Goal: Information Seeking & Learning: Check status

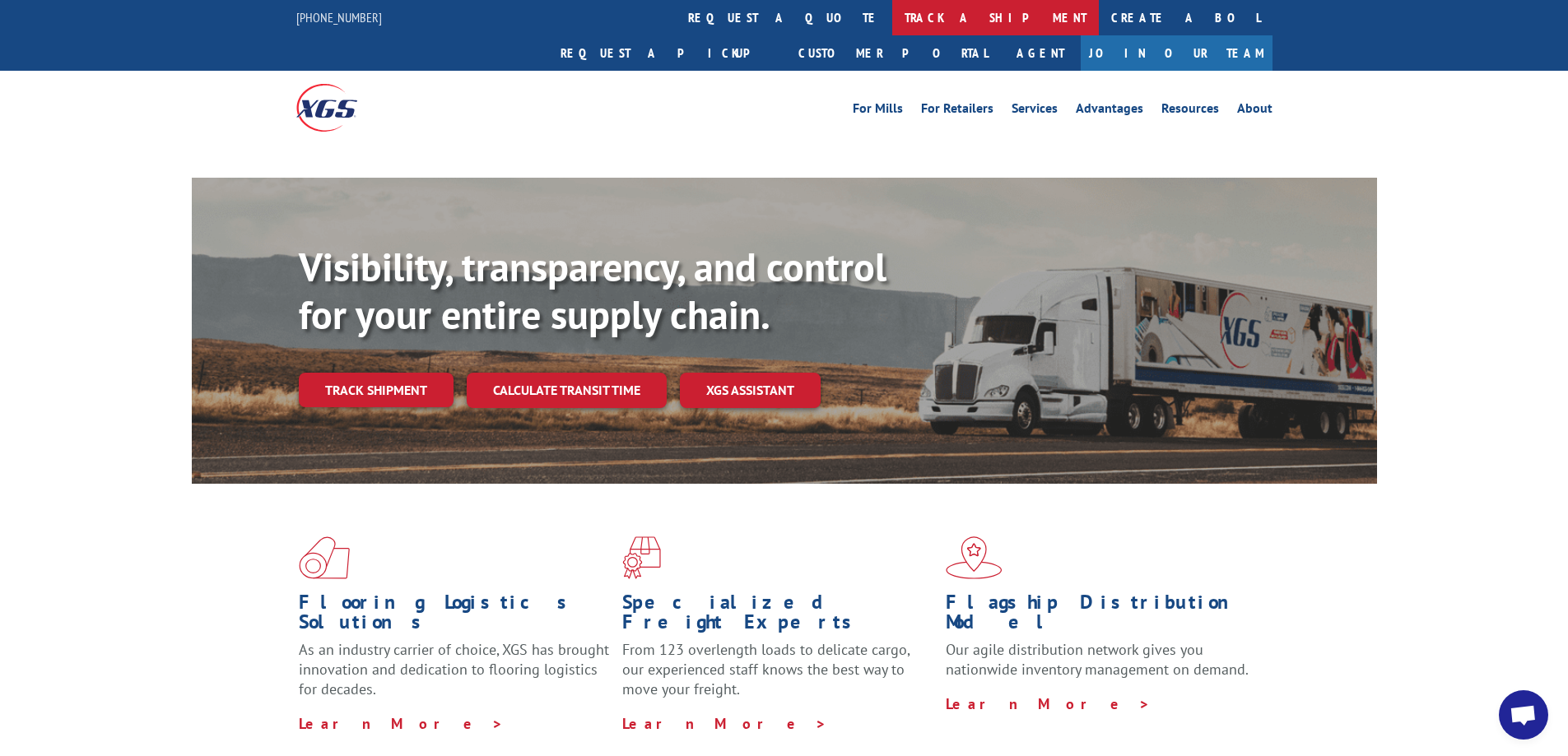
click at [892, 21] on link "track a shipment" at bounding box center [995, 17] width 207 height 36
click at [892, 10] on link "track a shipment" at bounding box center [995, 17] width 207 height 36
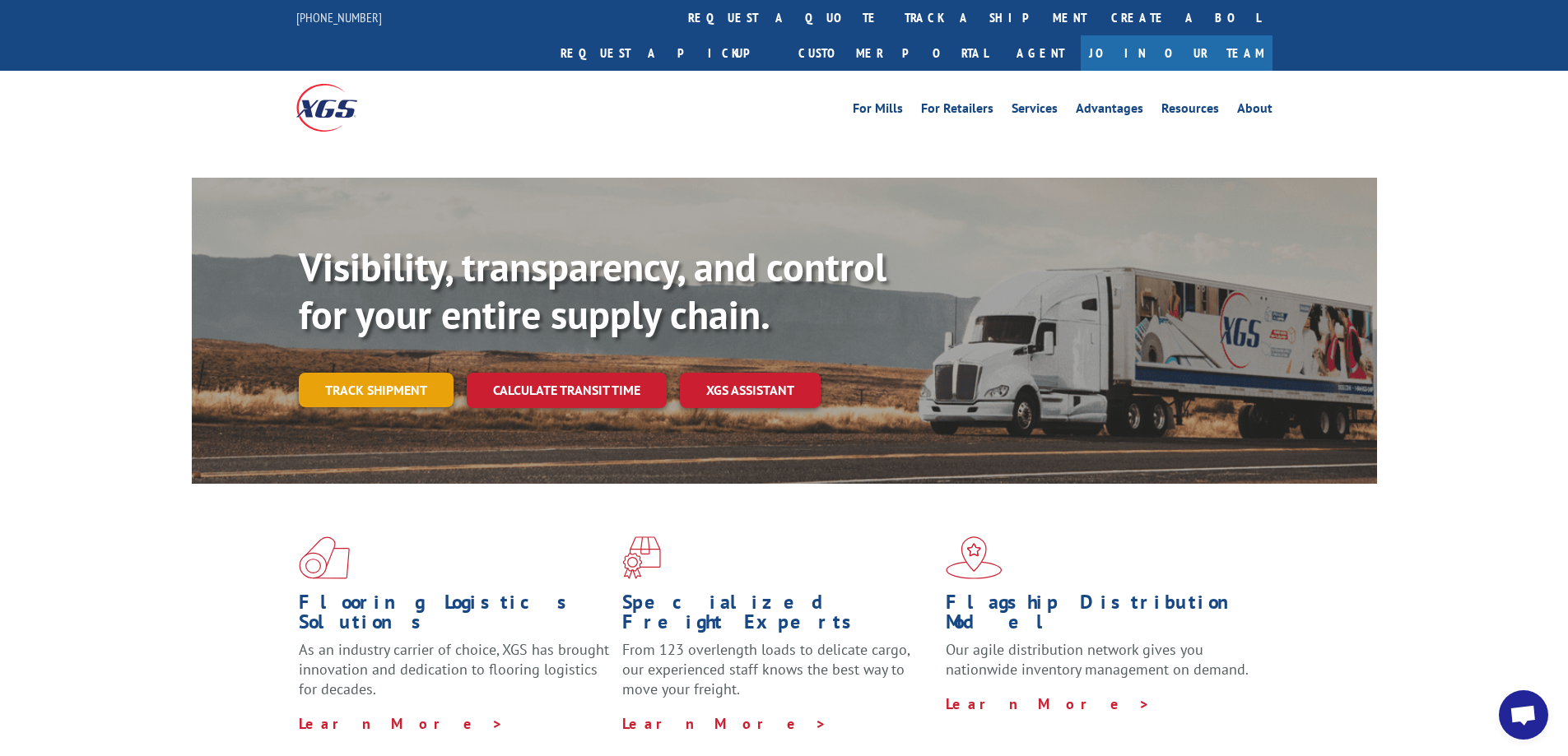
click at [362, 373] on link "Track shipment" at bounding box center [376, 391] width 155 height 35
click at [350, 373] on link "Track shipment" at bounding box center [376, 391] width 155 height 35
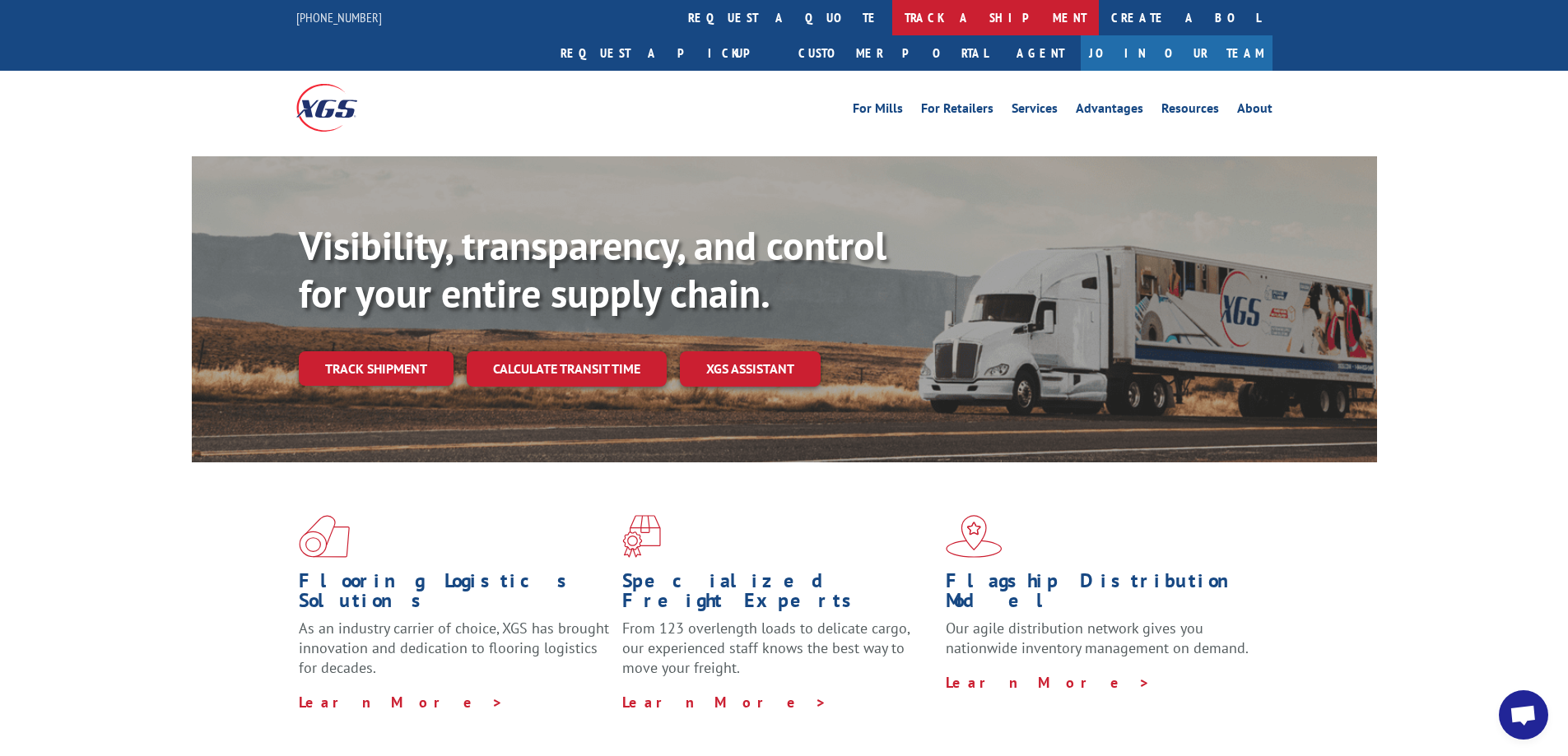
click at [892, 16] on link "track a shipment" at bounding box center [995, 17] width 207 height 36
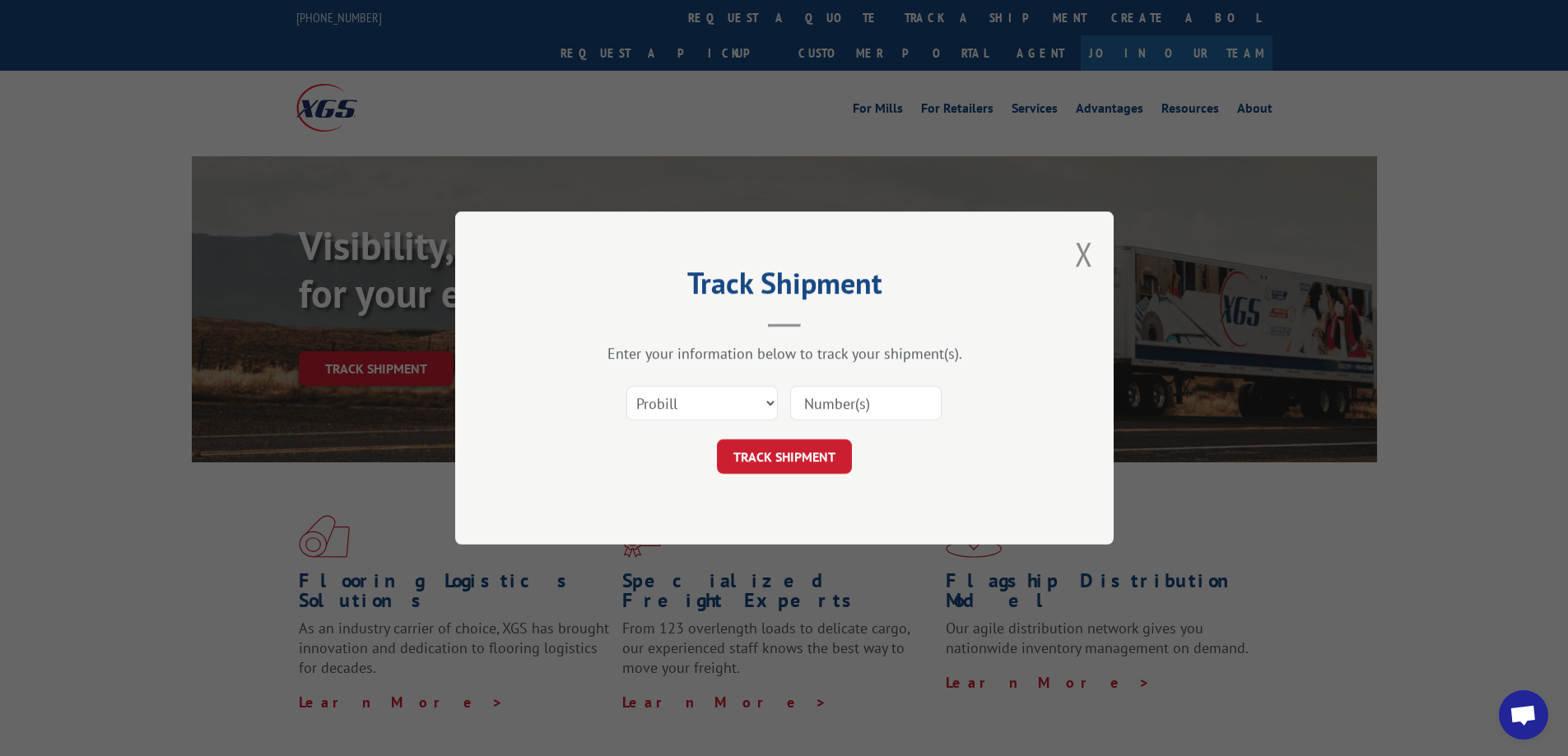
click at [816, 405] on input at bounding box center [865, 404] width 152 height 35
paste input "17402416"
type input "17402416"
click at [782, 461] on button "TRACK SHIPMENT" at bounding box center [784, 457] width 135 height 35
